Goal: Check status

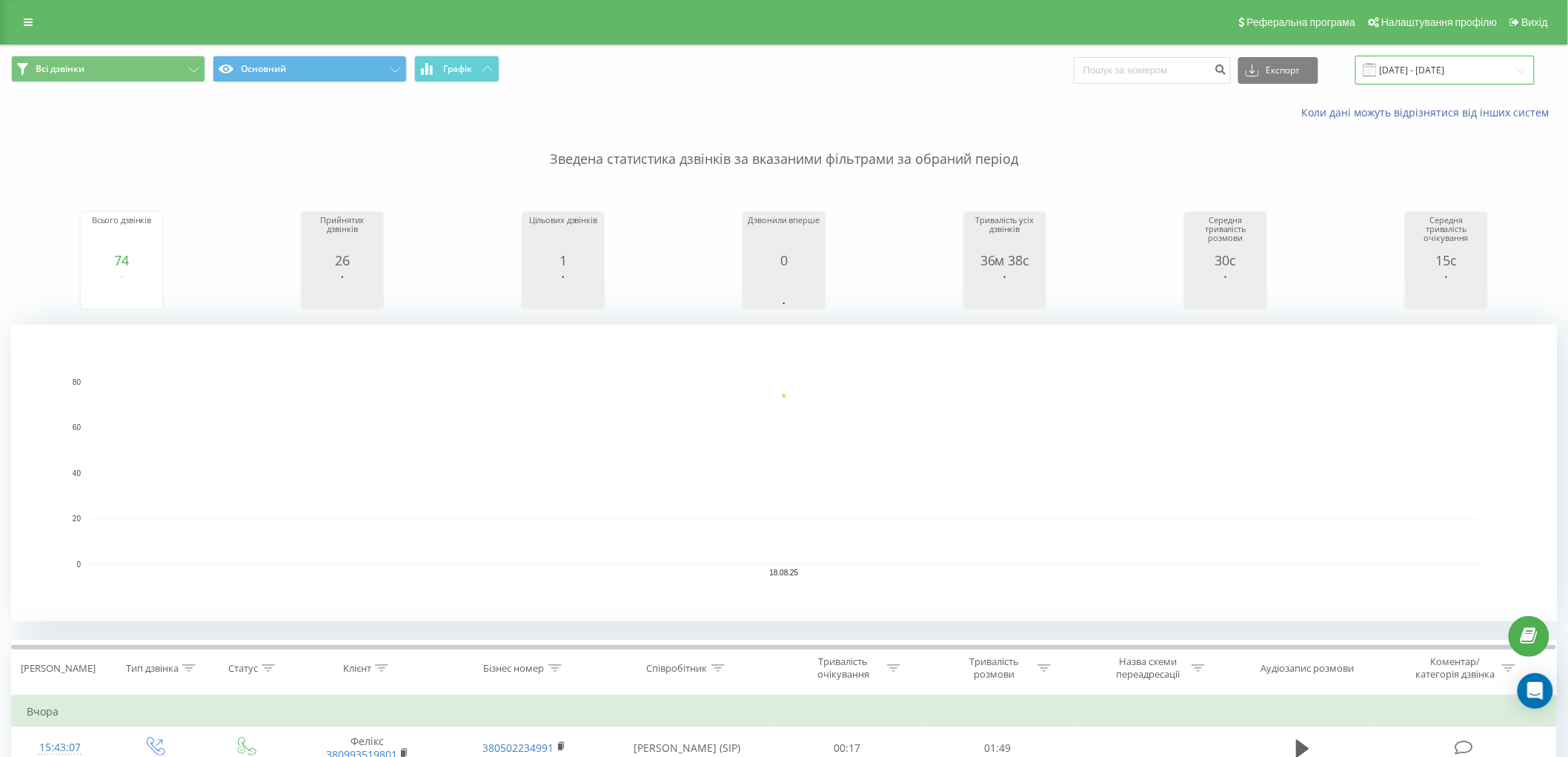
click at [1425, 76] on input "18.08.2025 - 18.08.2025" at bounding box center [1445, 70] width 180 height 29
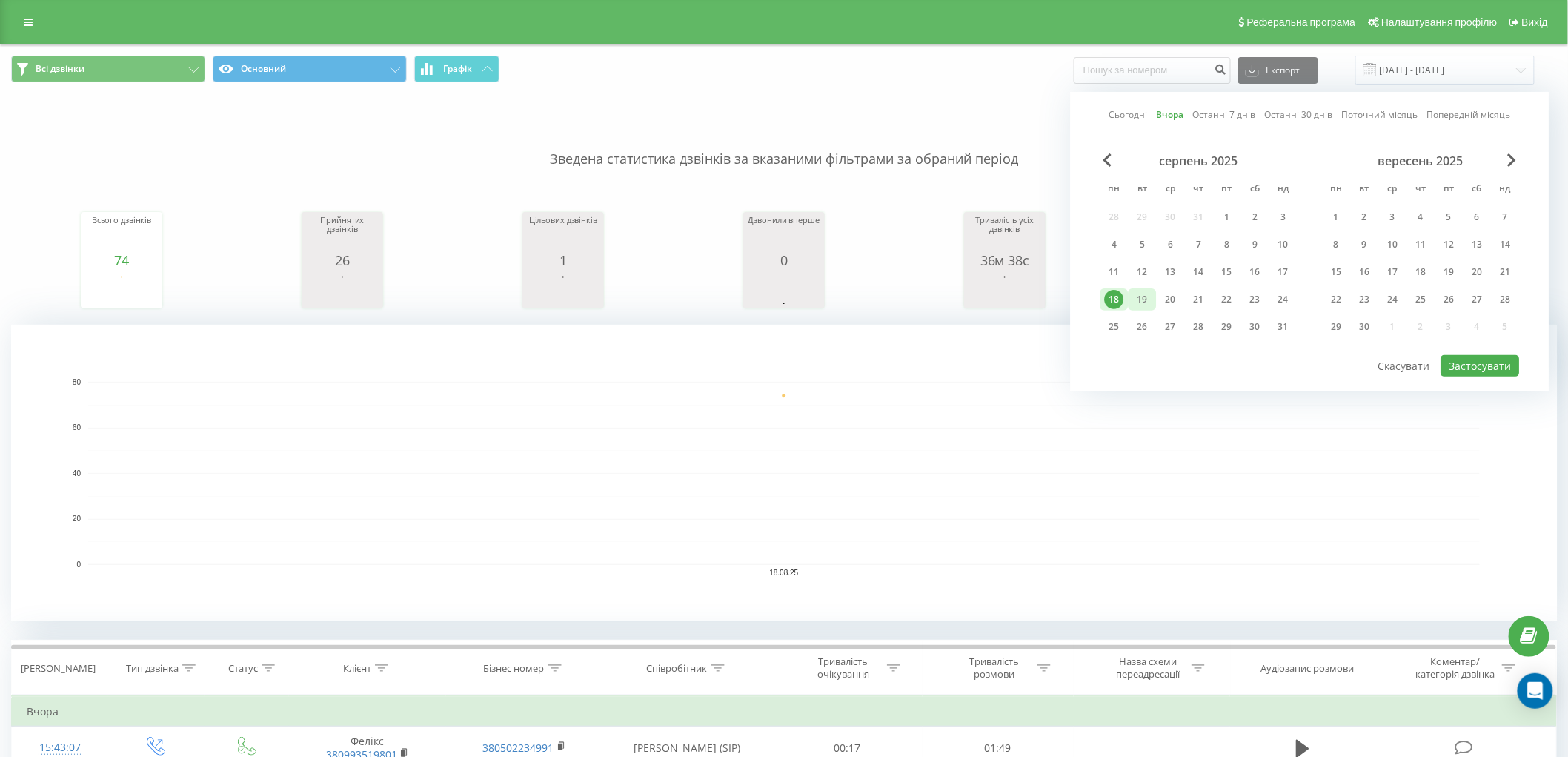
click at [1142, 299] on div "19" at bounding box center [1142, 299] width 19 height 19
drag, startPoint x: 1490, startPoint y: 367, endPoint x: 1414, endPoint y: 339, distance: 81.0
click at [1490, 367] on button "Застосувати" at bounding box center [1480, 366] width 78 height 22
type input "19.08.2025 - 19.08.2025"
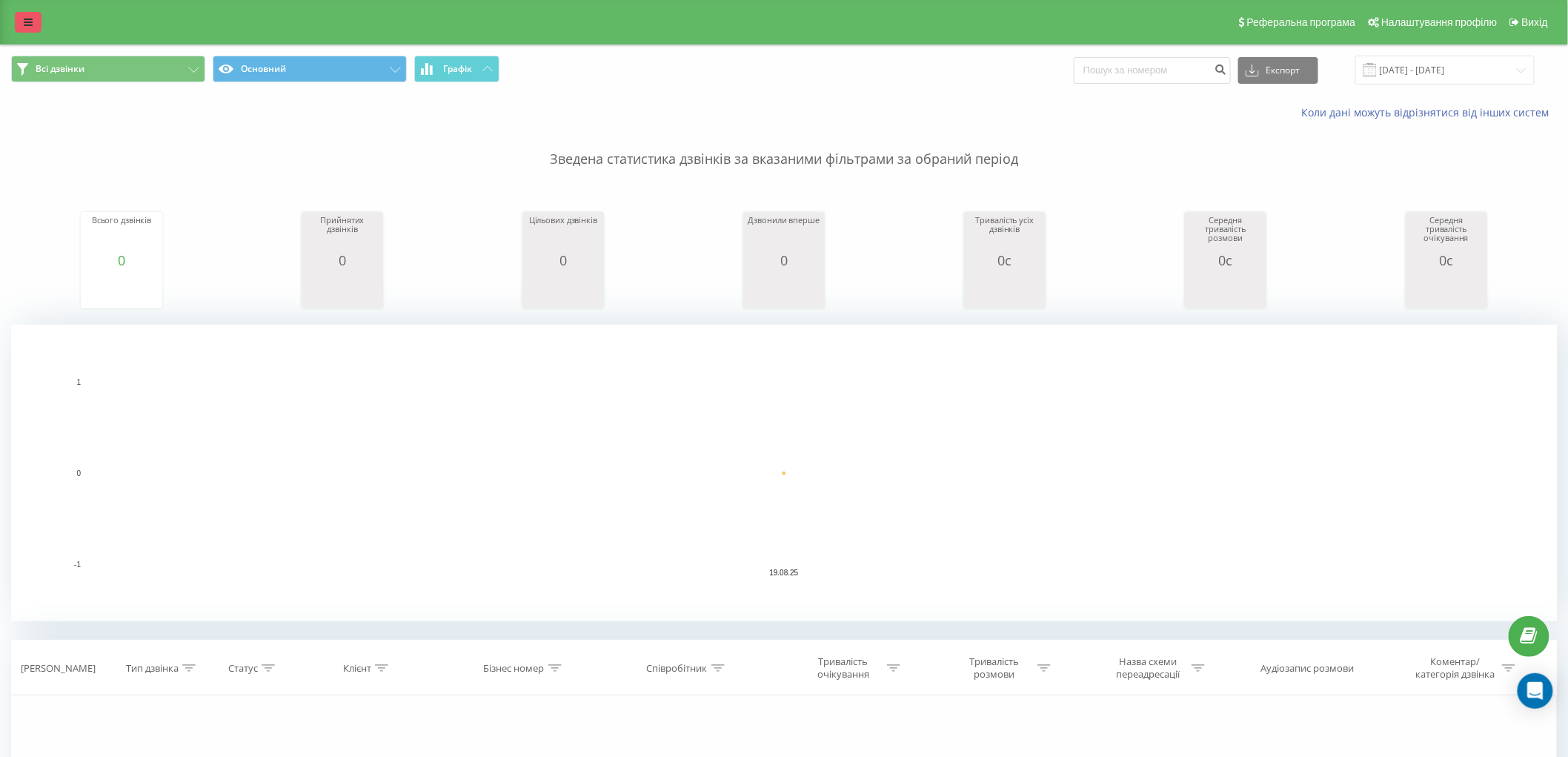
click at [34, 19] on link at bounding box center [28, 22] width 27 height 21
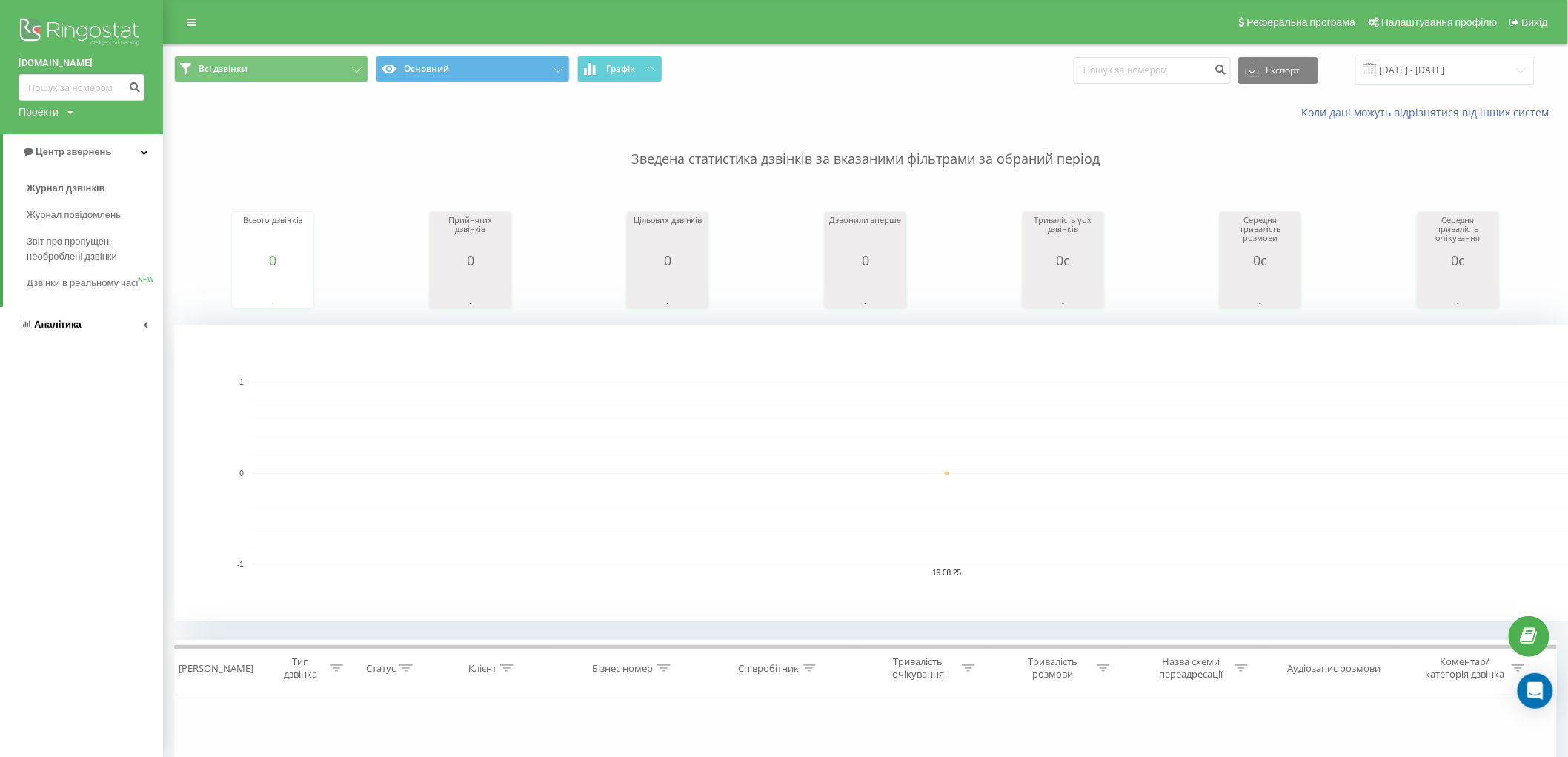
click at [66, 330] on span "Аналiтика" at bounding box center [58, 324] width 48 height 11
drag, startPoint x: 80, startPoint y: 227, endPoint x: 202, endPoint y: 193, distance: 126.6
click at [80, 226] on span "Співробітники у реальному часі" at bounding box center [82, 231] width 112 height 30
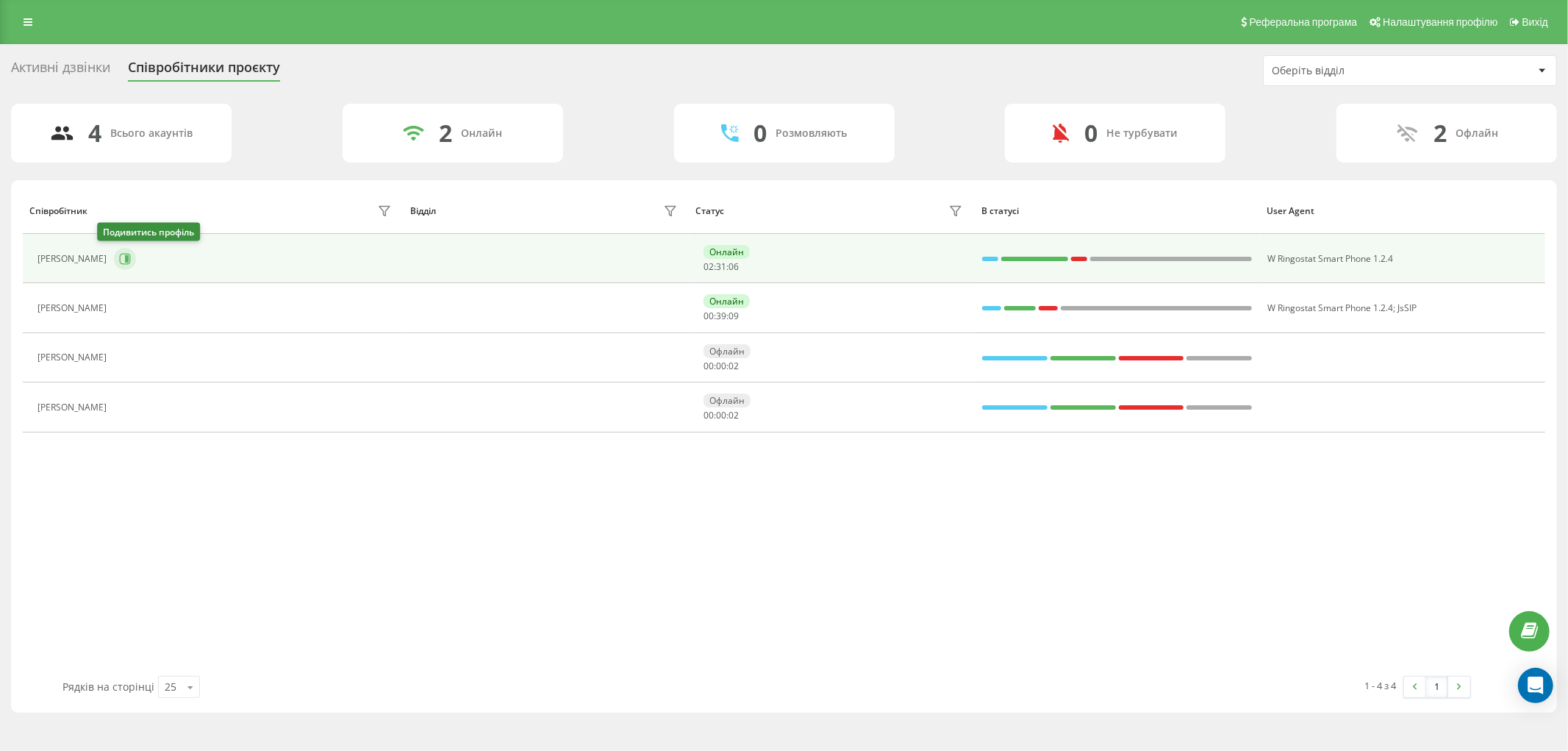
click at [119, 254] on icon at bounding box center [125, 259] width 12 height 12
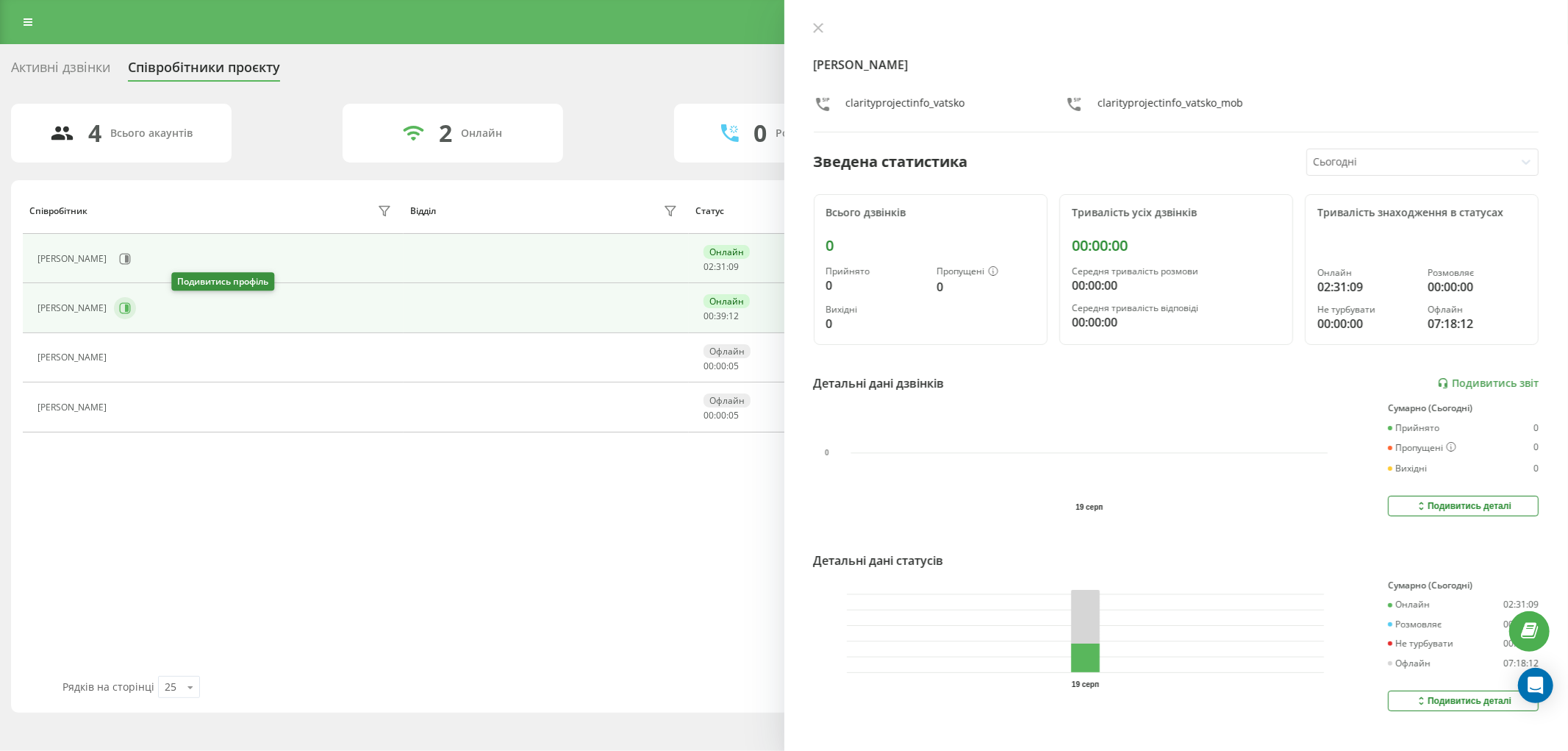
click at [136, 308] on button at bounding box center [125, 307] width 22 height 22
